Goal: Find specific page/section: Find specific page/section

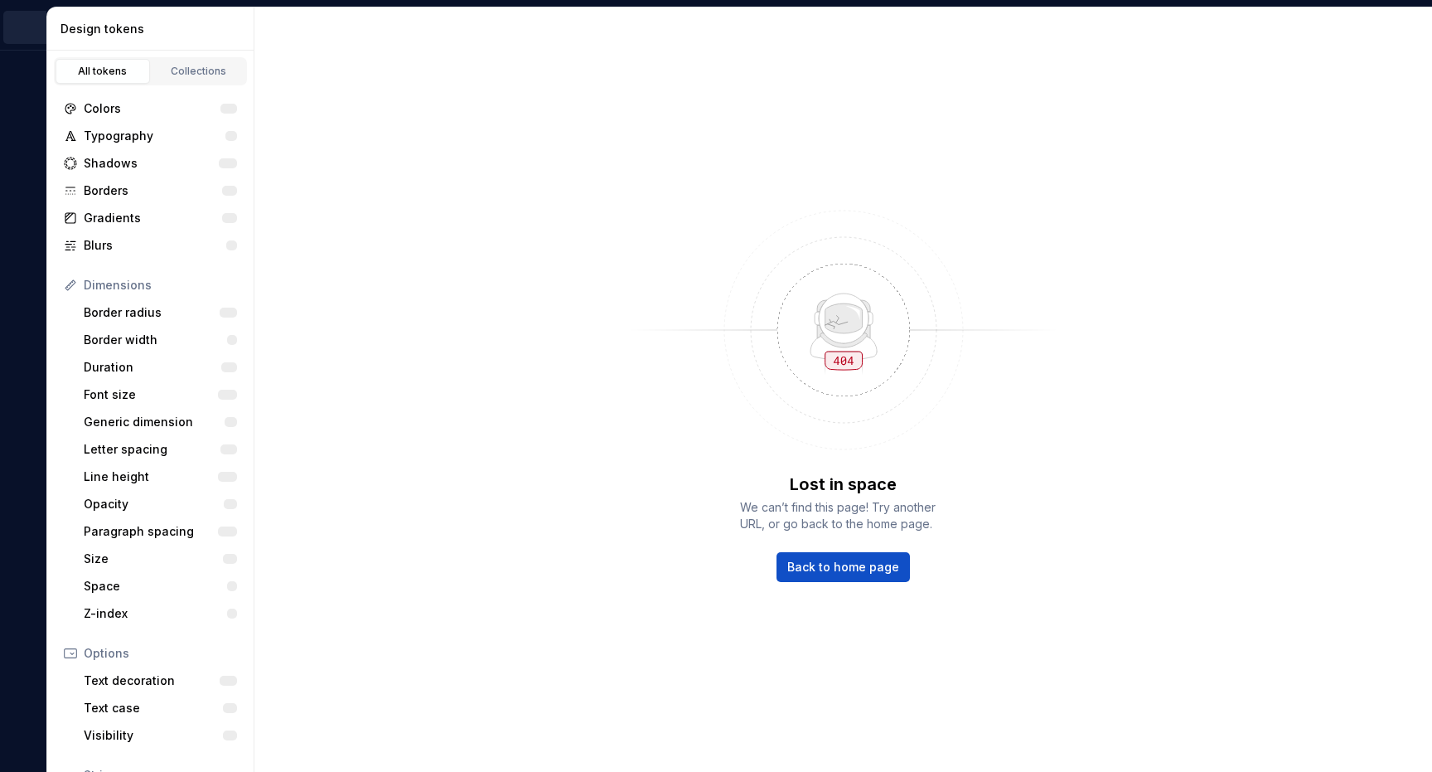
click at [671, 493] on div "Lost in space We can’t find this page! Try another URL, or go back to the home …" at bounding box center [843, 389] width 1178 height 764
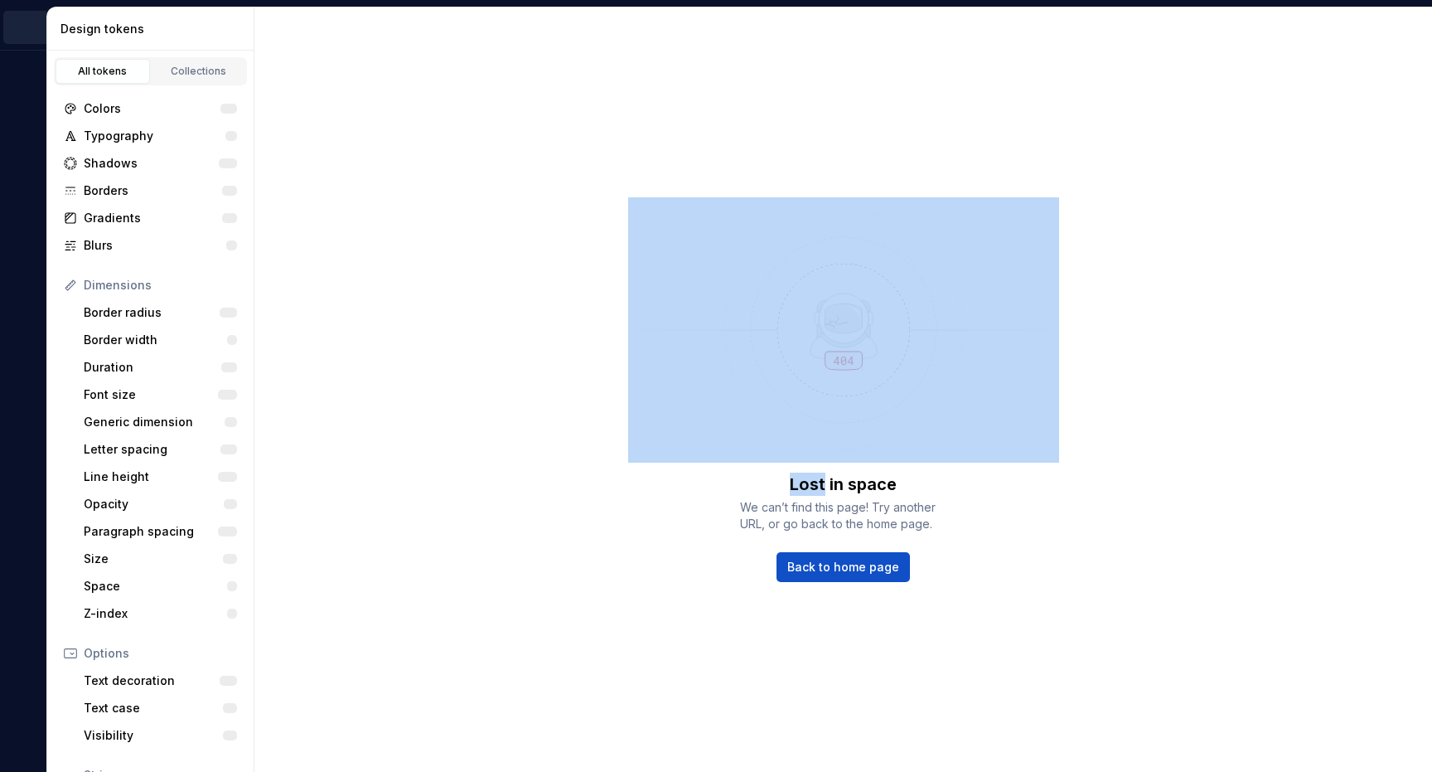
click at [671, 493] on div "Lost in space We can’t find this page! Try another URL, or go back to the home …" at bounding box center [843, 389] width 1178 height 764
